Goal: Information Seeking & Learning: Learn about a topic

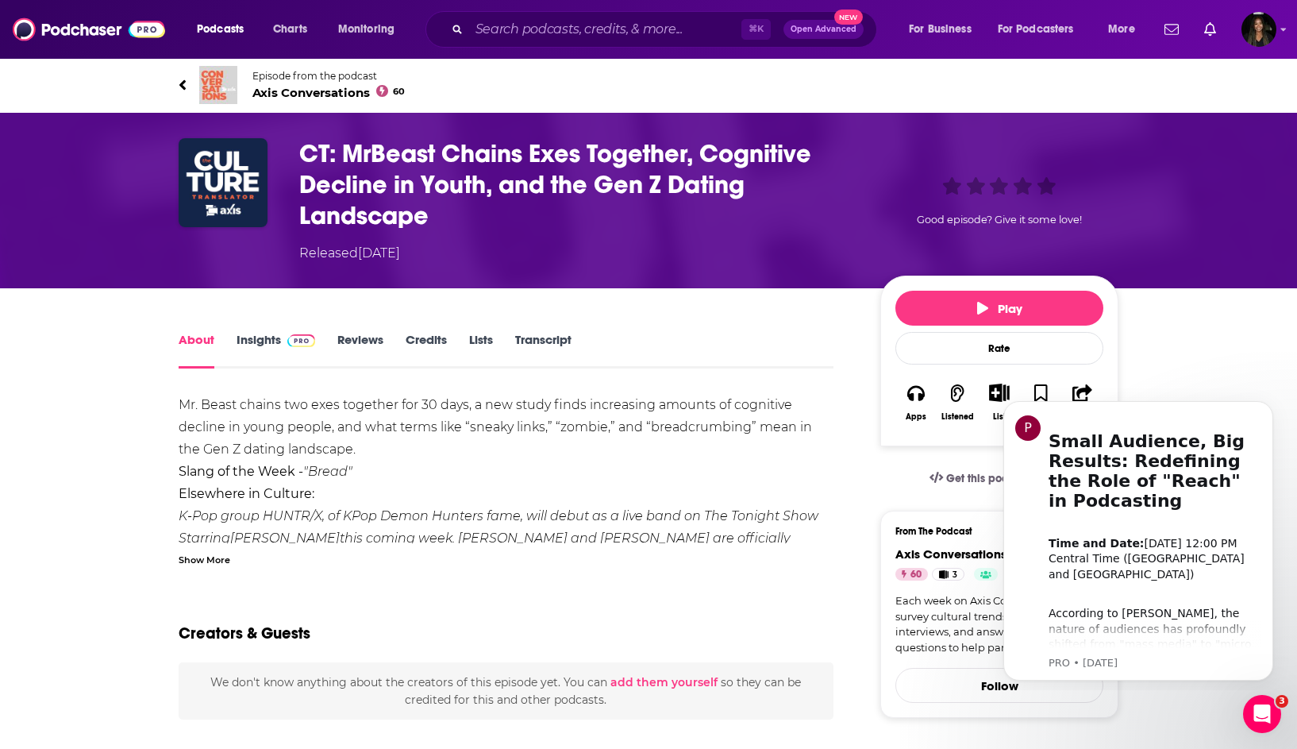
click at [304, 88] on span "Axis Conversations 60" at bounding box center [328, 92] width 152 height 15
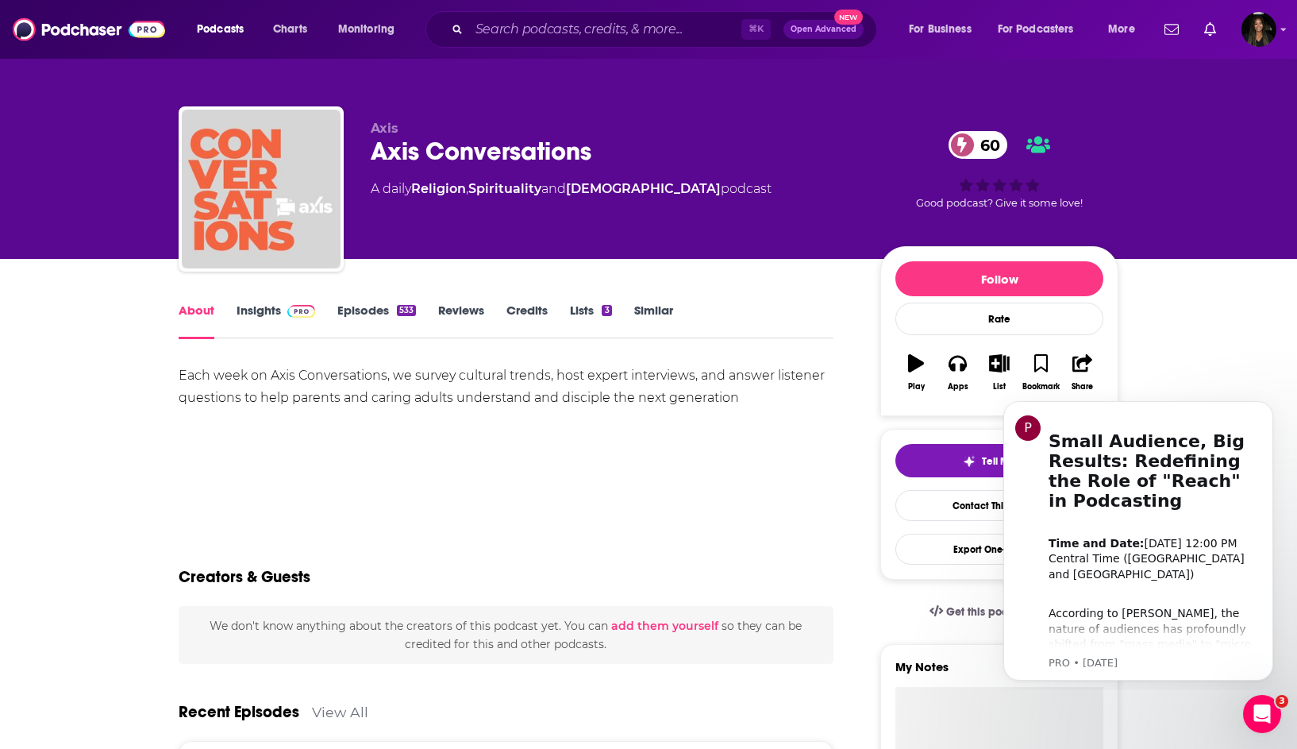
click at [352, 308] on link "Episodes 533" at bounding box center [376, 320] width 79 height 37
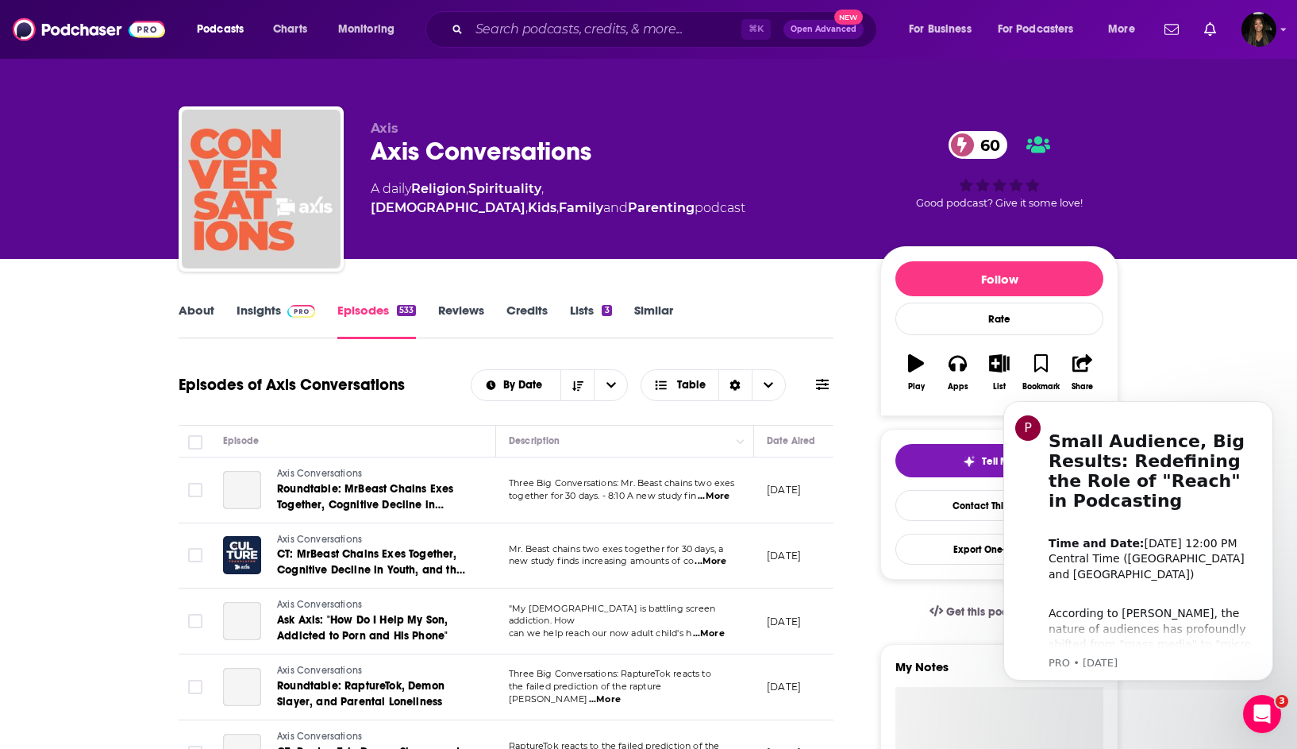
click at [290, 310] on img at bounding box center [301, 311] width 28 height 13
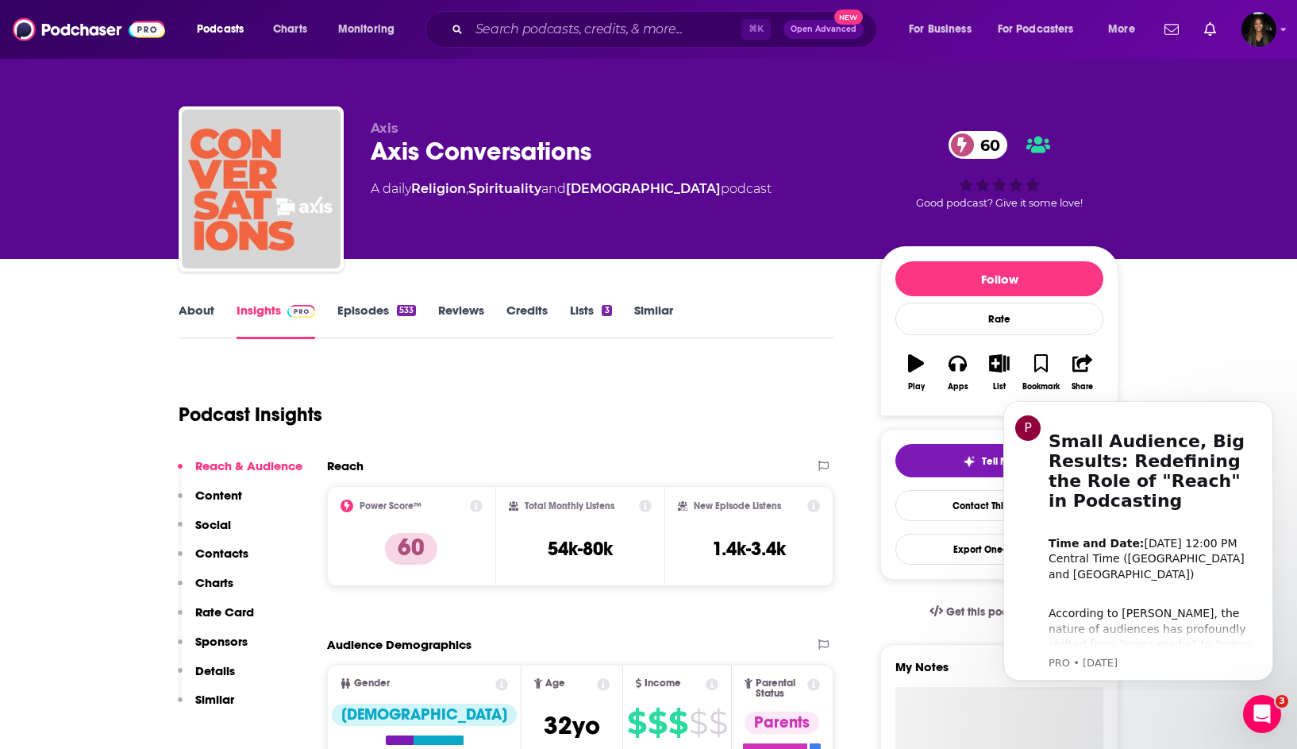
scroll to position [327, 0]
